Goal: Task Accomplishment & Management: Manage account settings

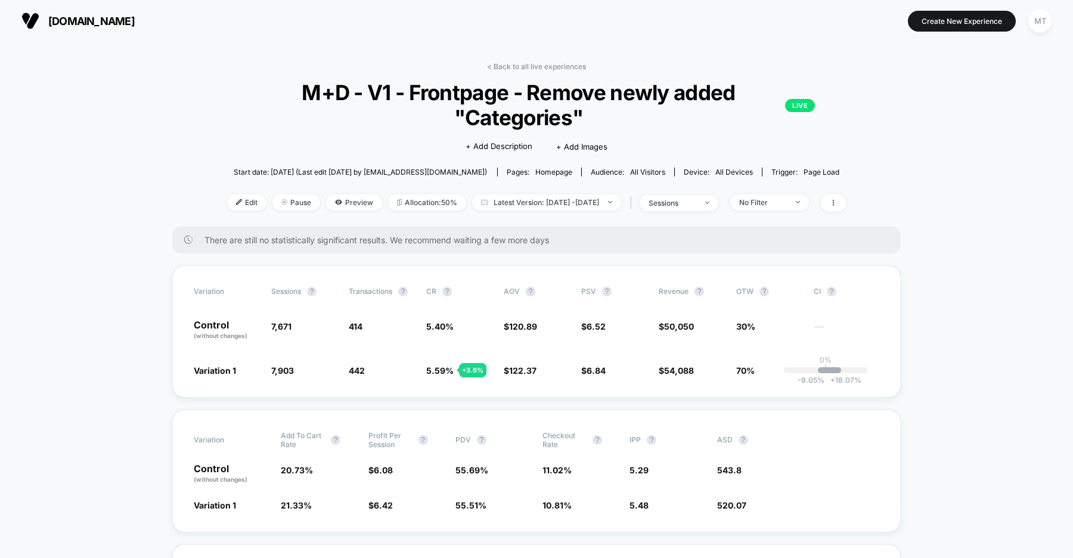
click at [135, 18] on span "us.organicbasics.com" at bounding box center [91, 21] width 86 height 13
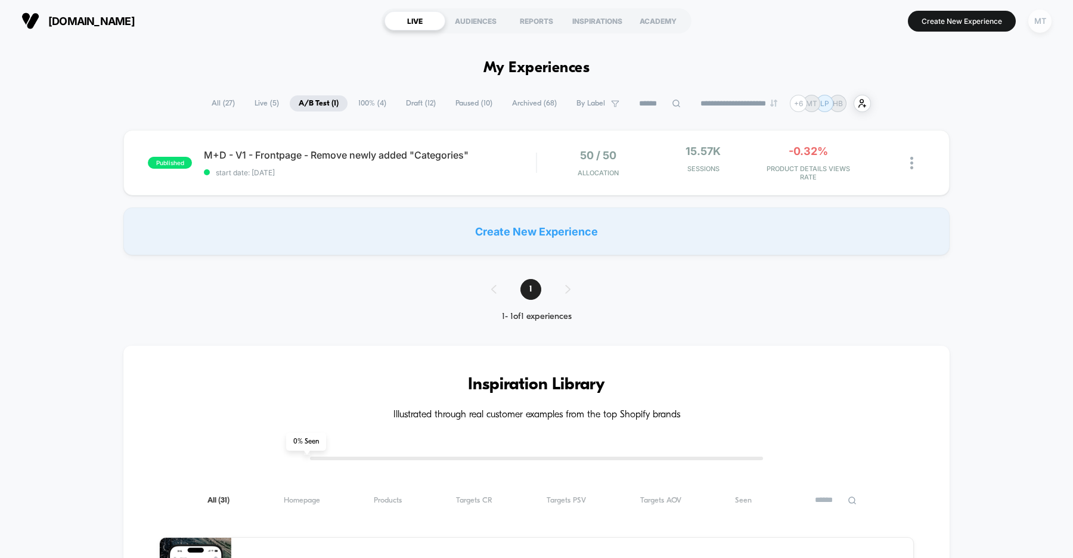
click at [1038, 22] on div "MT" at bounding box center [1040, 21] width 23 height 23
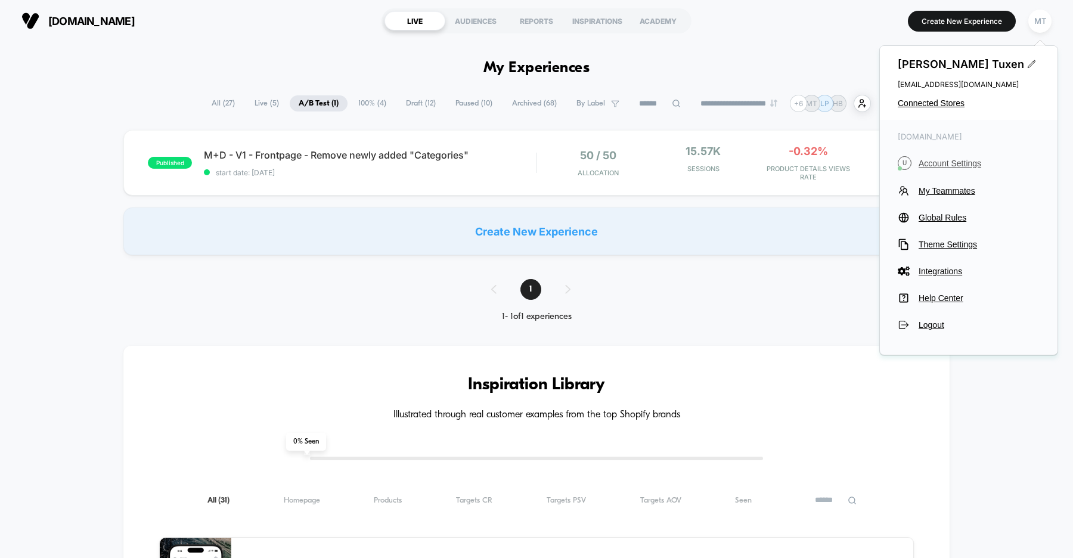
click at [944, 160] on span "Account Settings" at bounding box center [979, 164] width 121 height 10
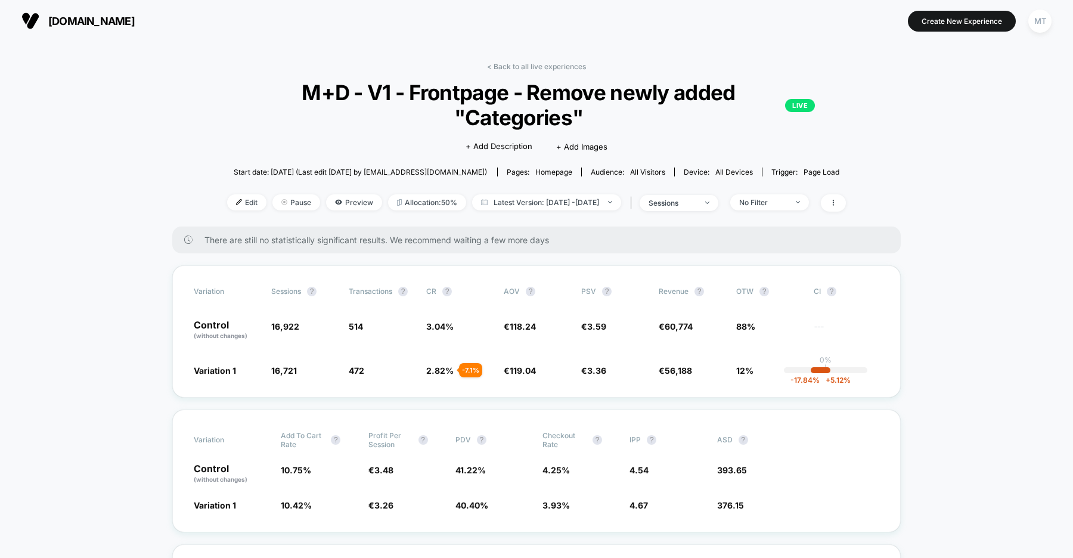
click at [132, 21] on span "[DOMAIN_NAME]" at bounding box center [91, 21] width 86 height 13
click at [135, 22] on span "uk.organicbasics.com" at bounding box center [91, 21] width 86 height 13
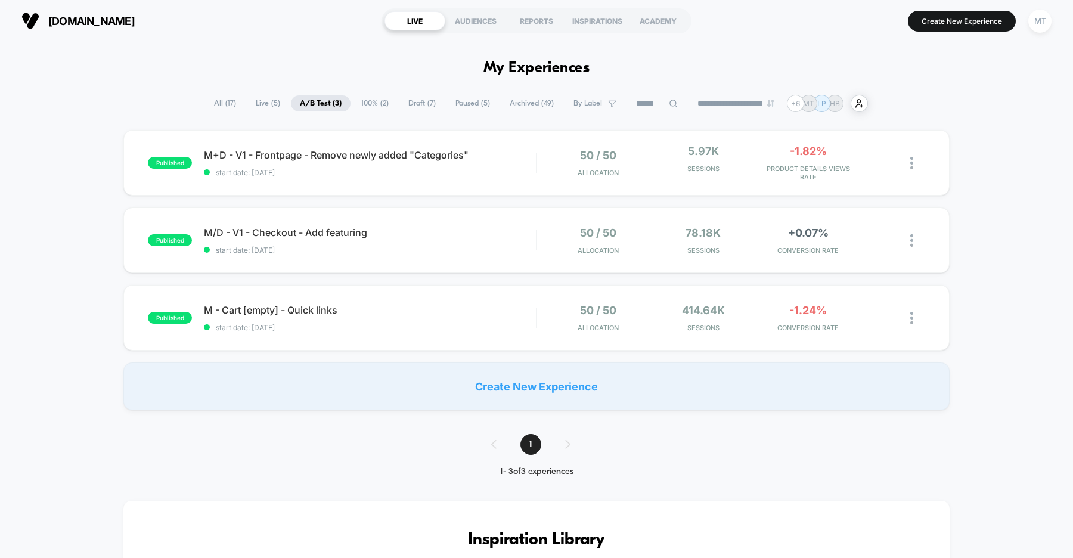
click at [368, 107] on span "100% ( 2 )" at bounding box center [374, 103] width 45 height 16
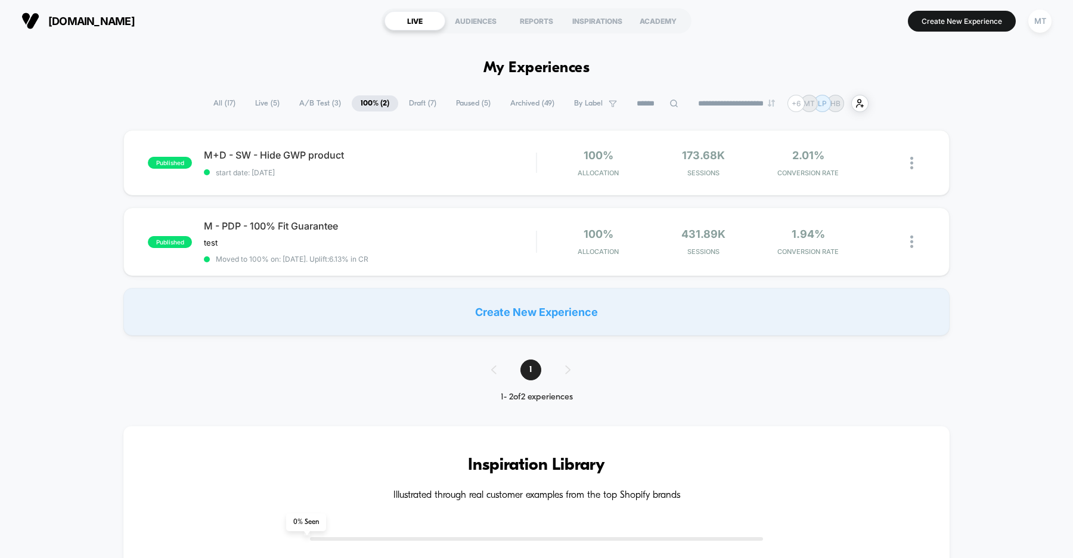
click at [307, 104] on span "A/B Test ( 3 )" at bounding box center [320, 103] width 60 height 16
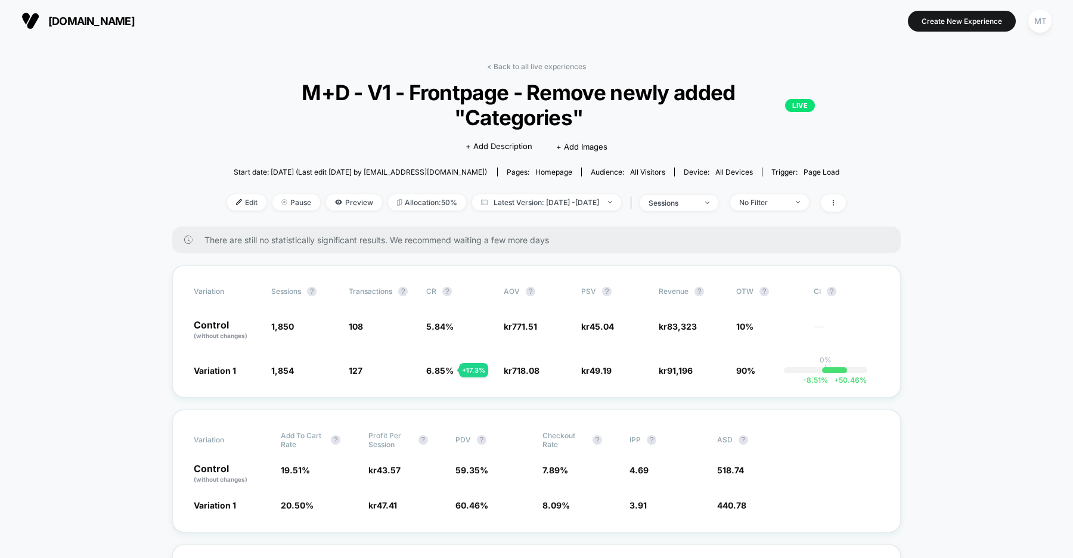
click at [135, 17] on span "dk.organicbasics.com" at bounding box center [91, 21] width 86 height 13
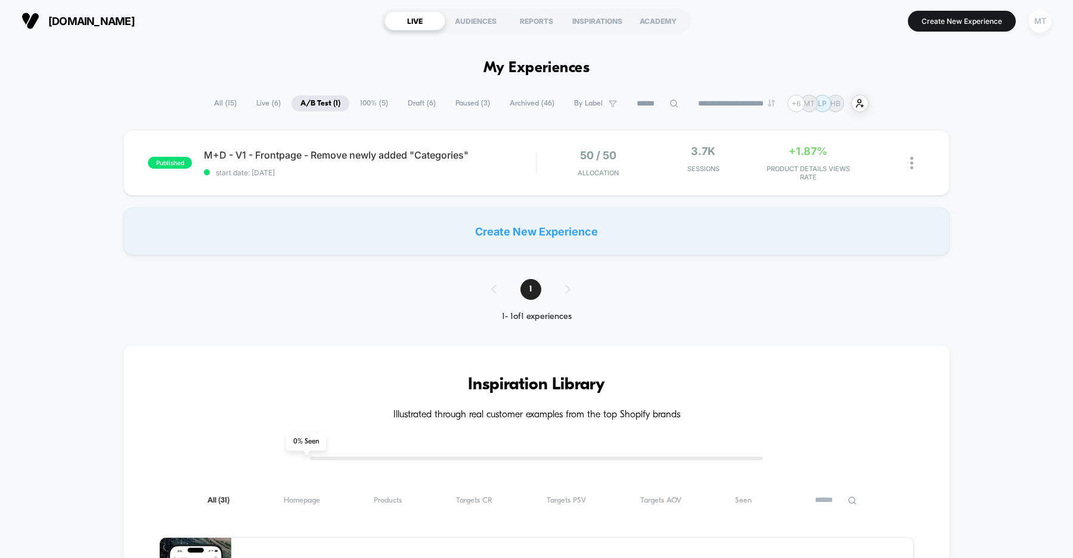
click at [1039, 29] on div "MT" at bounding box center [1040, 21] width 23 height 23
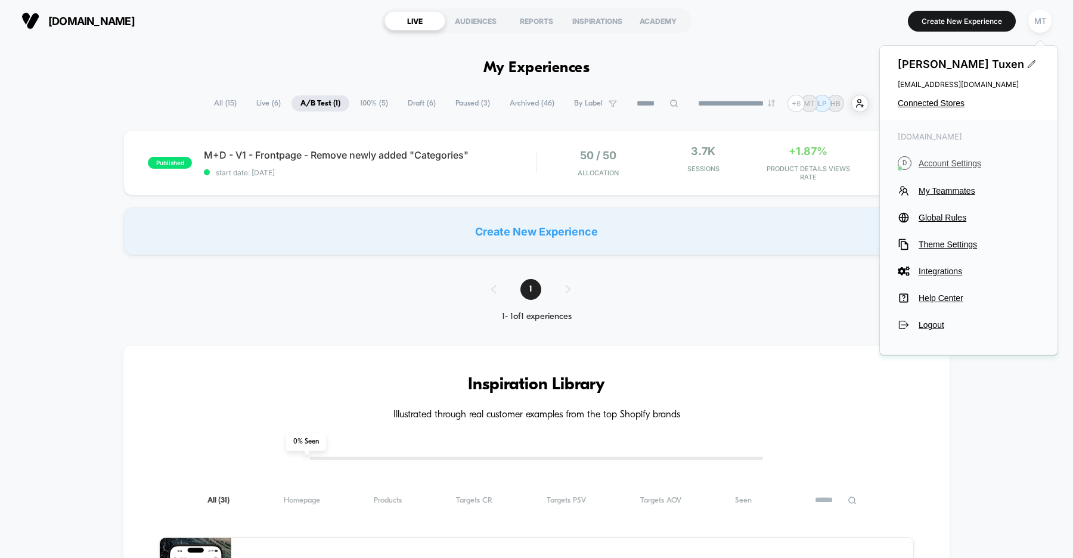
click at [940, 163] on span "Account Settings" at bounding box center [979, 164] width 121 height 10
